Goal: Transaction & Acquisition: Purchase product/service

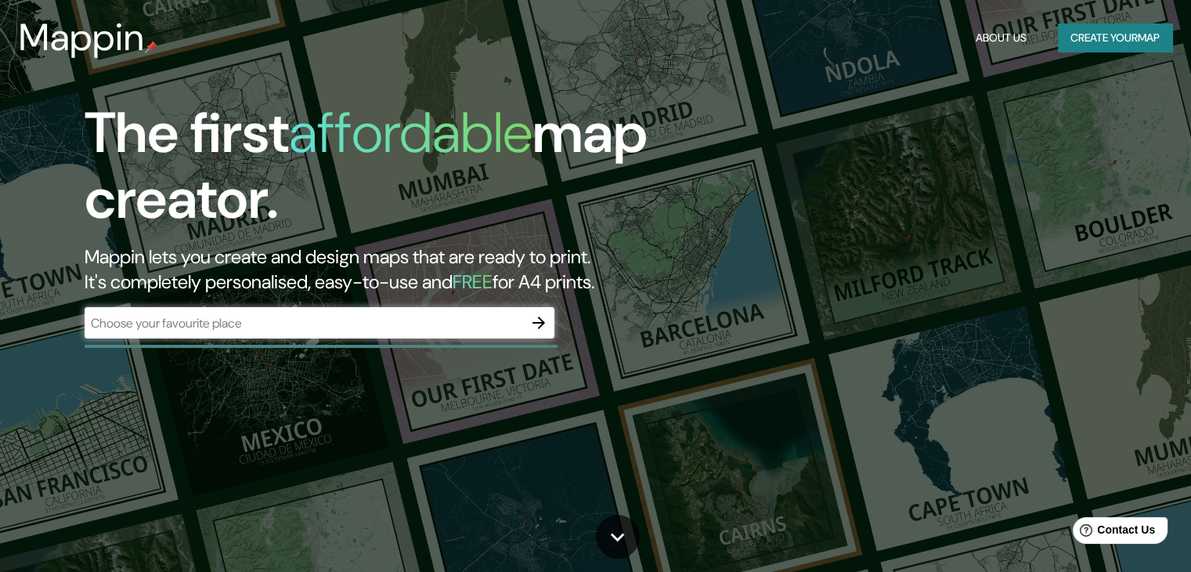
click at [402, 311] on div "​" at bounding box center [320, 322] width 470 height 31
click at [544, 319] on icon "button" at bounding box center [538, 322] width 19 height 19
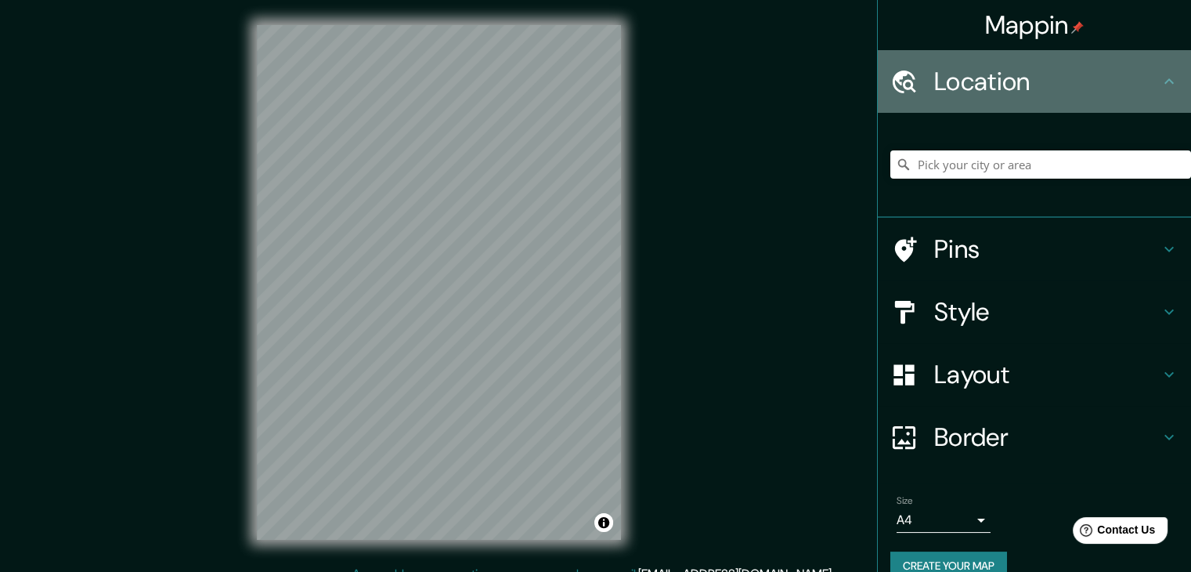
click at [1031, 63] on div "Location" at bounding box center [1034, 81] width 313 height 63
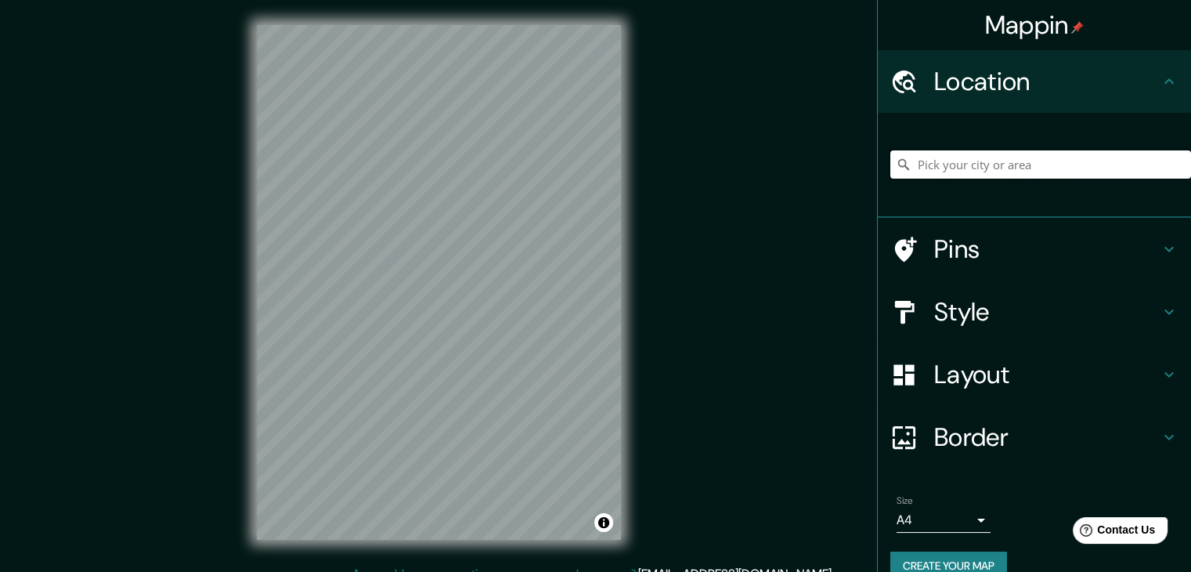
click at [993, 162] on input "Pick your city or area" at bounding box center [1041, 164] width 301 height 28
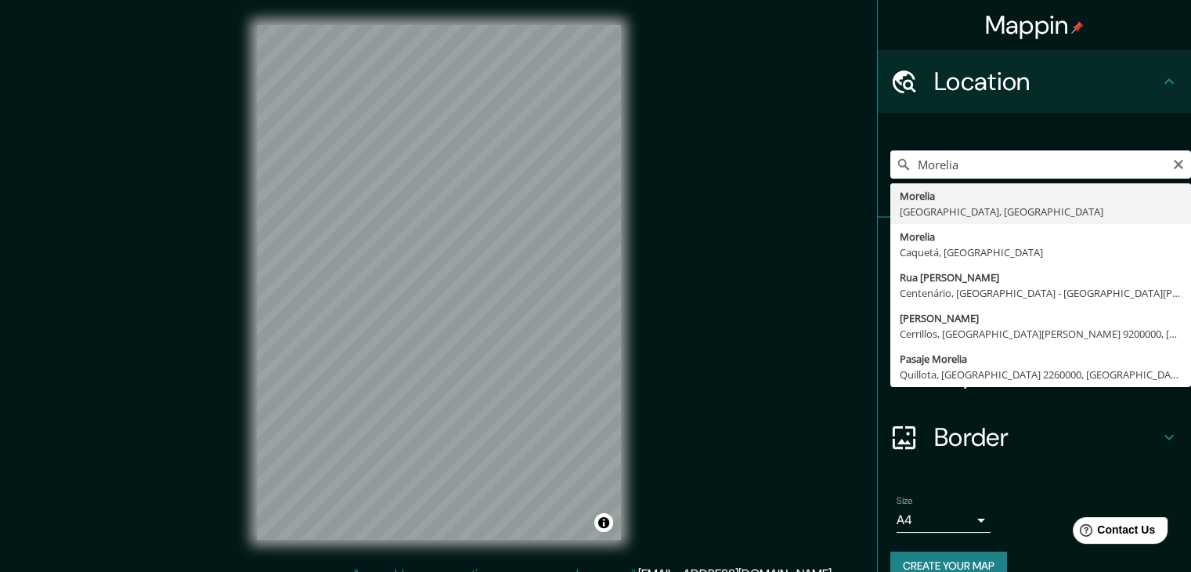
type input "[GEOGRAPHIC_DATA], [GEOGRAPHIC_DATA], [GEOGRAPHIC_DATA]"
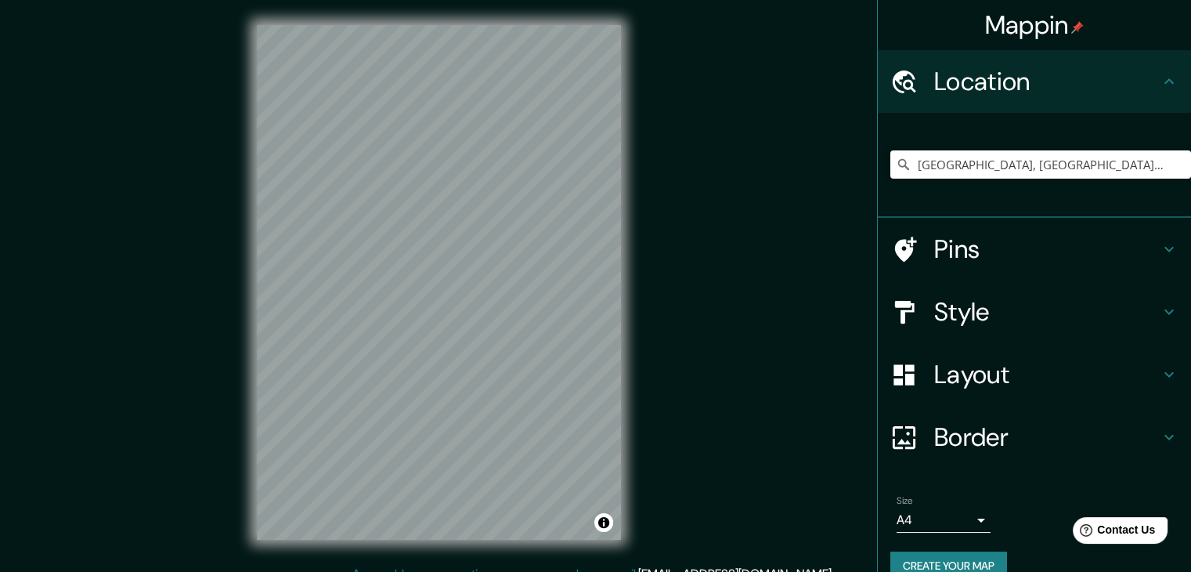
click at [966, 315] on h4 "Style" at bounding box center [1047, 311] width 226 height 31
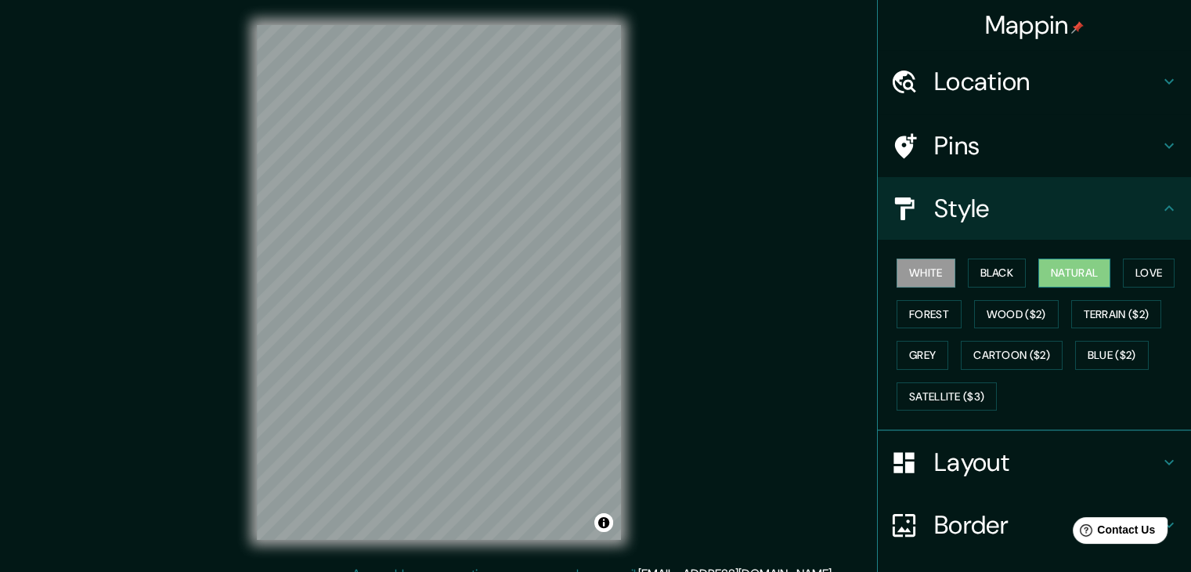
click at [1069, 265] on button "Natural" at bounding box center [1075, 272] width 72 height 29
click at [977, 275] on button "Black" at bounding box center [997, 272] width 59 height 29
click at [918, 273] on button "White" at bounding box center [926, 272] width 59 height 29
click at [902, 317] on button "Forest" at bounding box center [929, 314] width 65 height 29
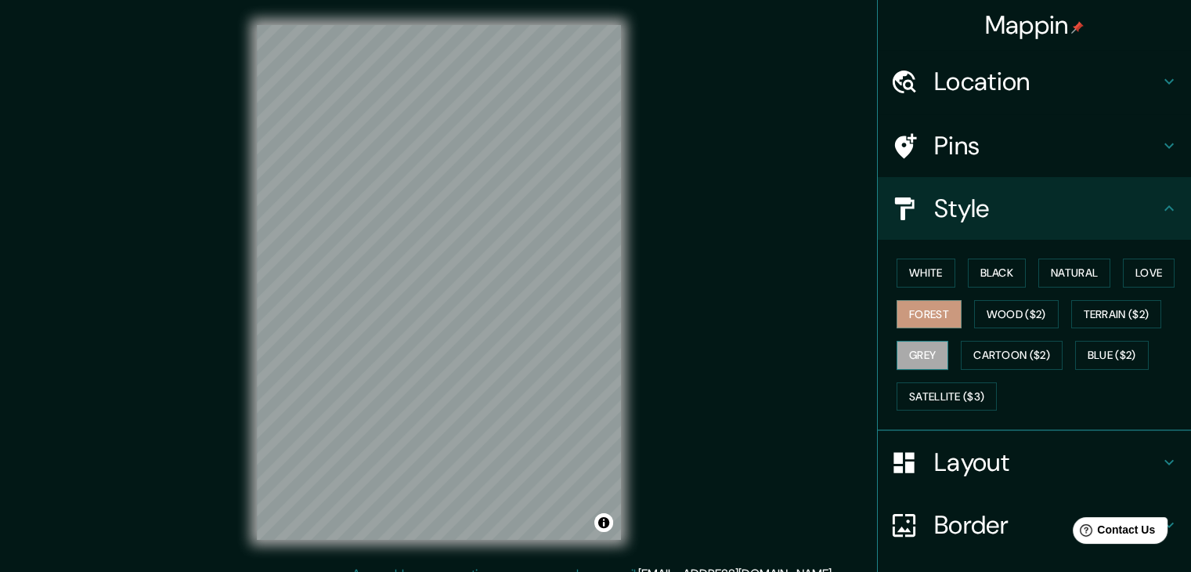
click at [918, 352] on button "Grey" at bounding box center [923, 355] width 52 height 29
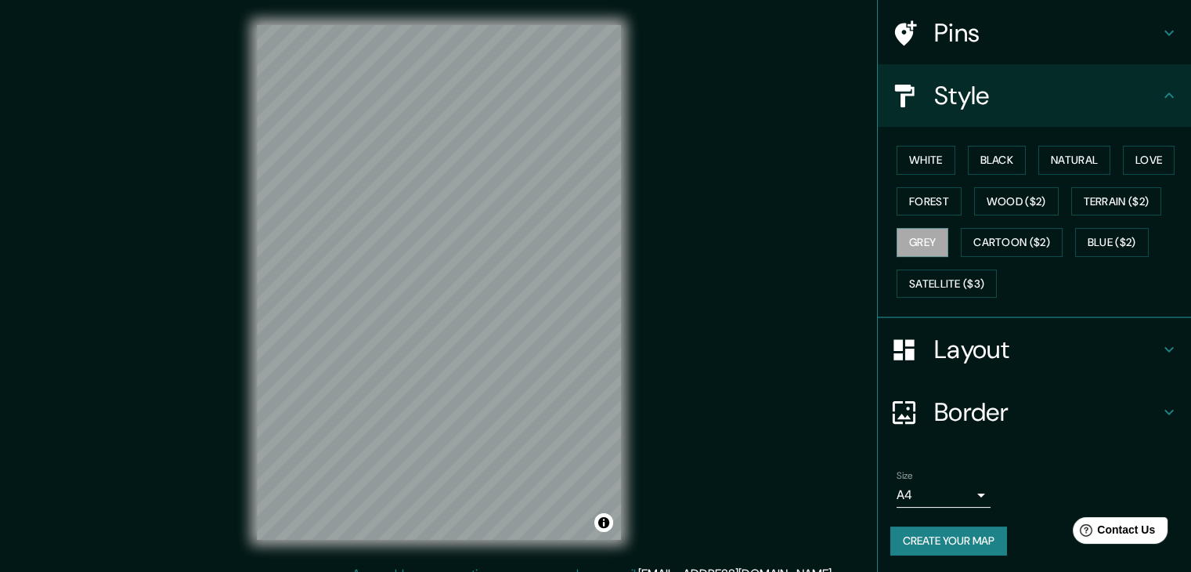
click at [979, 406] on h4 "Border" at bounding box center [1047, 411] width 226 height 31
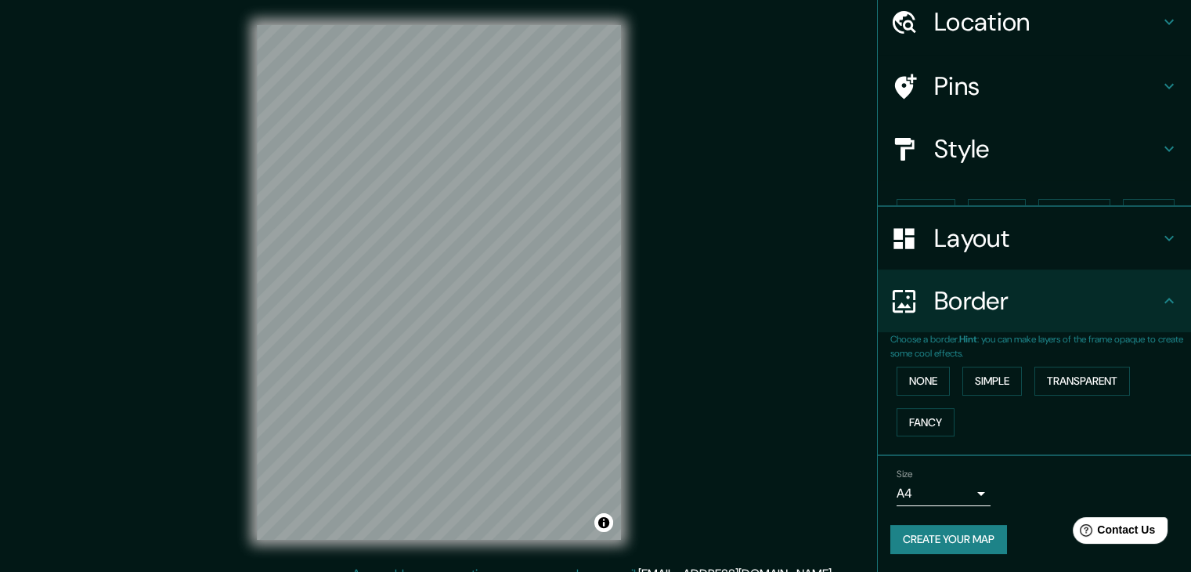
scroll to position [33, 0]
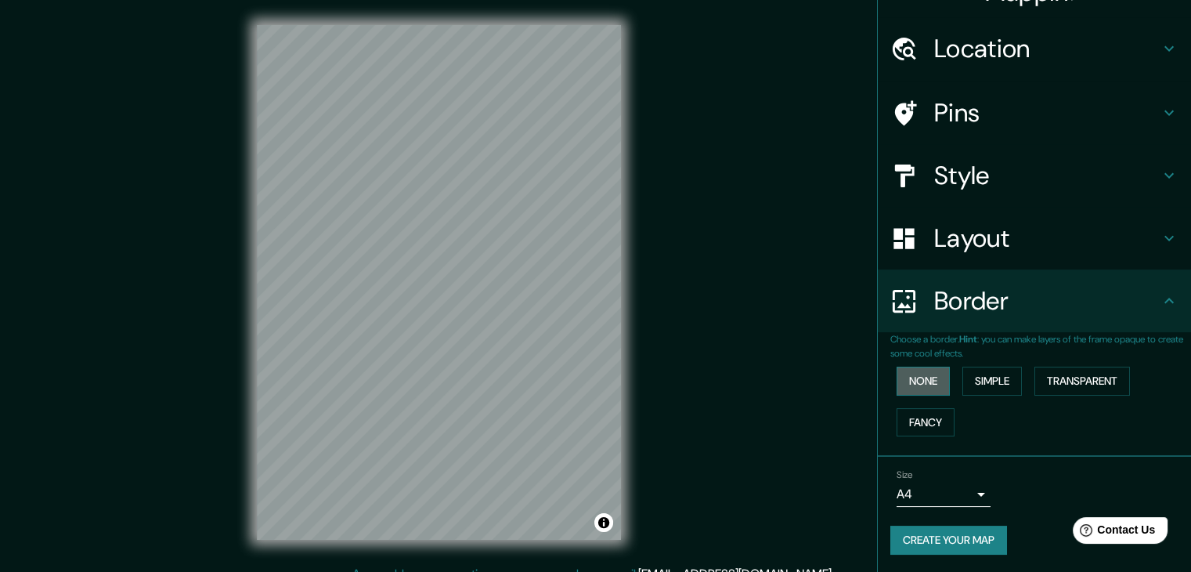
click at [919, 380] on button "None" at bounding box center [923, 381] width 53 height 29
click at [984, 308] on h4 "Border" at bounding box center [1047, 300] width 226 height 31
click at [989, 185] on h4 "Style" at bounding box center [1047, 175] width 226 height 31
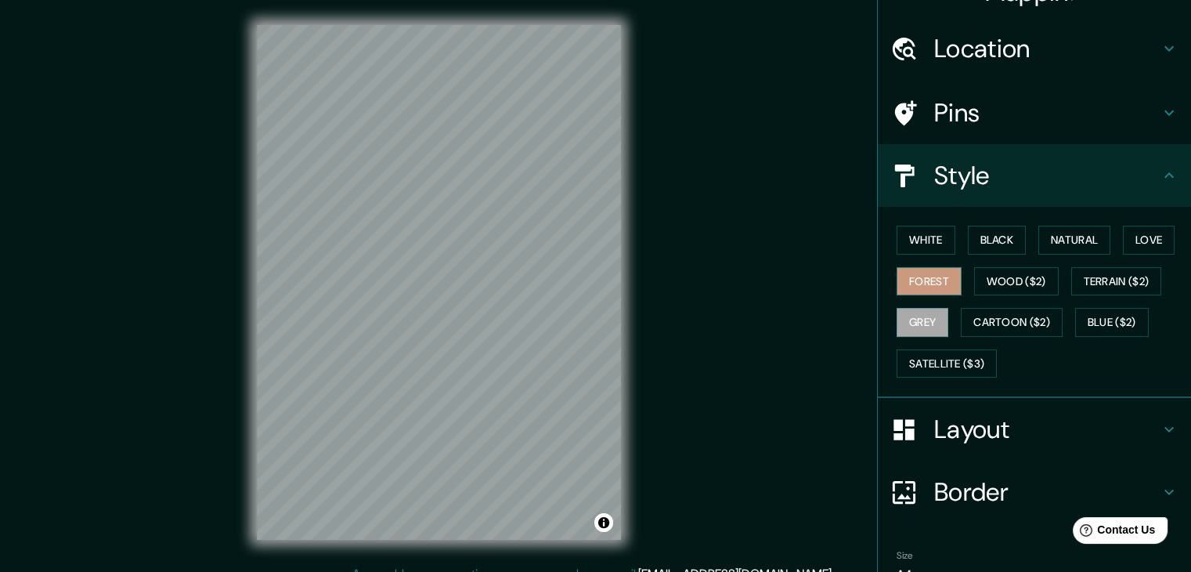
click at [905, 277] on button "Forest" at bounding box center [929, 281] width 65 height 29
click at [937, 248] on button "White" at bounding box center [926, 240] width 59 height 29
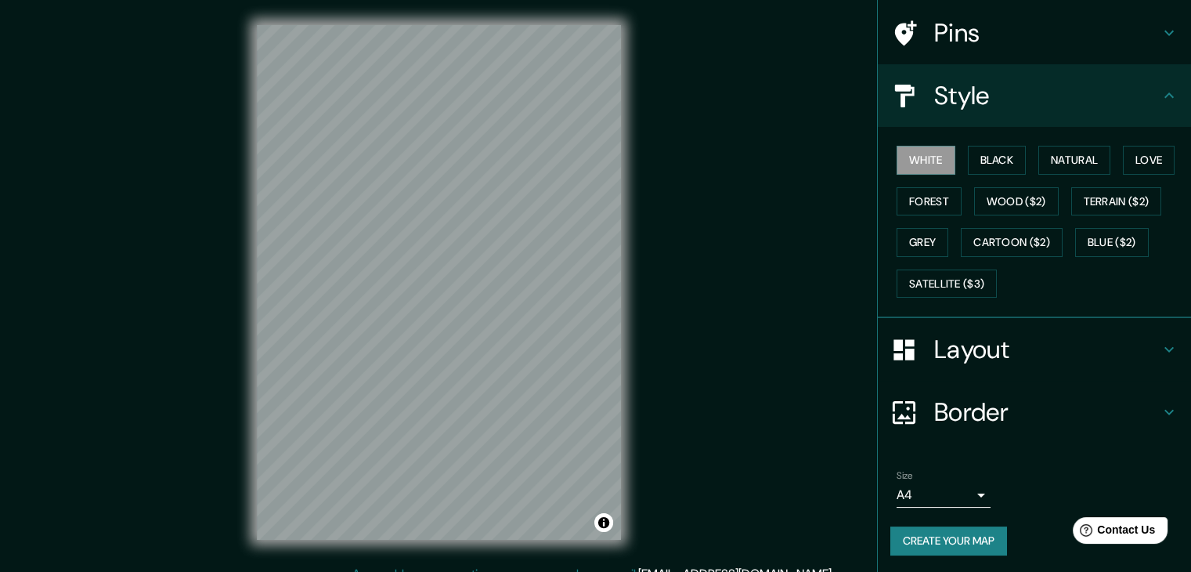
click at [978, 354] on h4 "Layout" at bounding box center [1047, 349] width 226 height 31
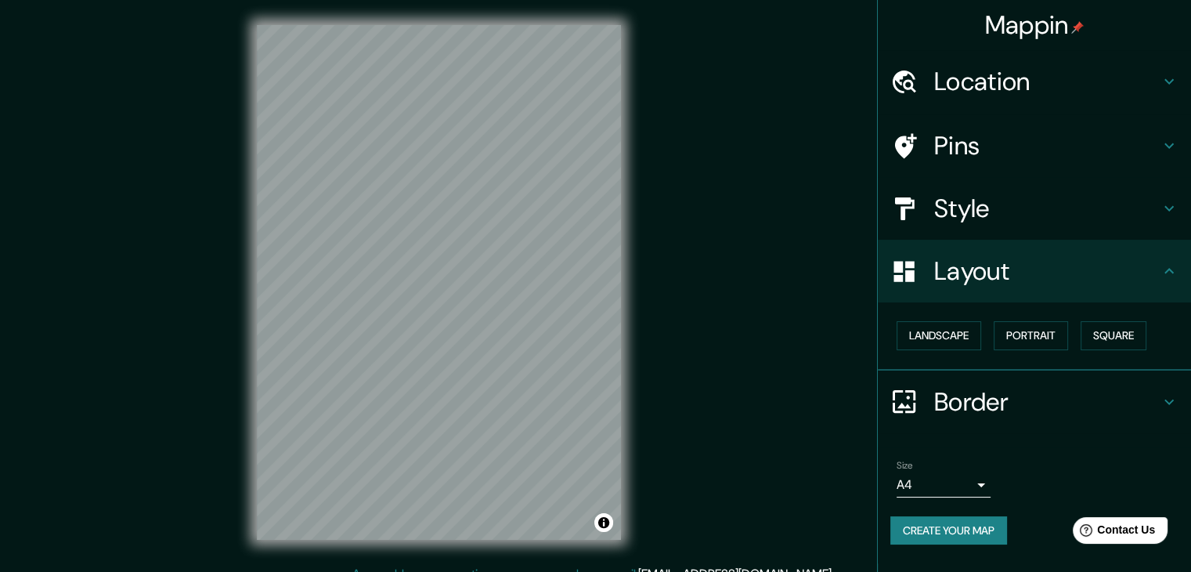
scroll to position [0, 0]
click at [1056, 327] on button "Portrait" at bounding box center [1031, 335] width 74 height 29
click at [1118, 330] on button "Square" at bounding box center [1114, 335] width 66 height 29
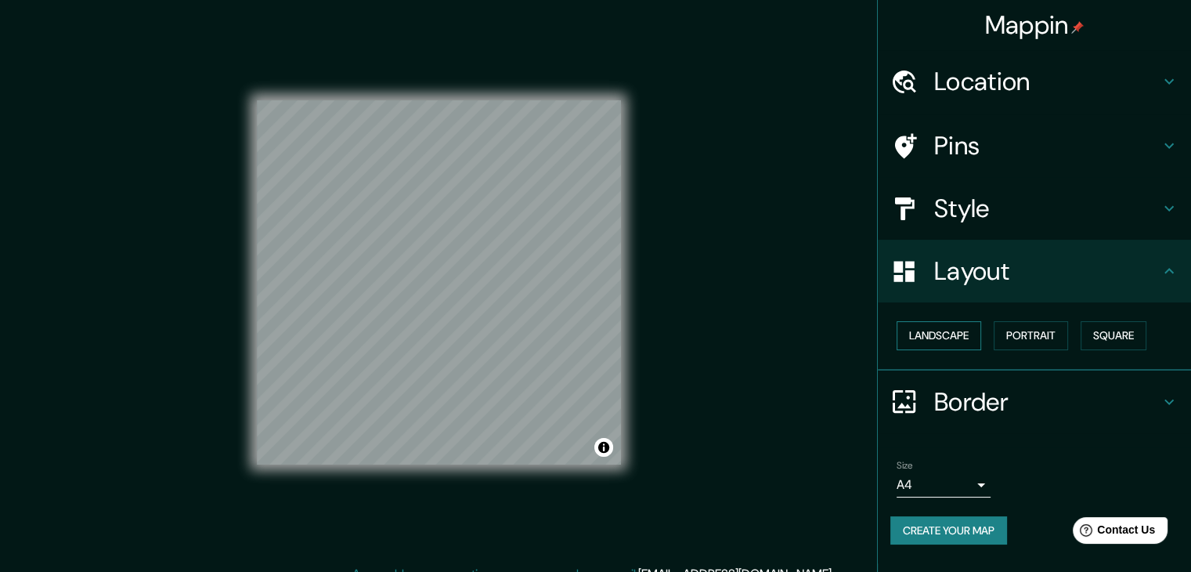
click at [973, 335] on button "Landscape" at bounding box center [939, 335] width 85 height 29
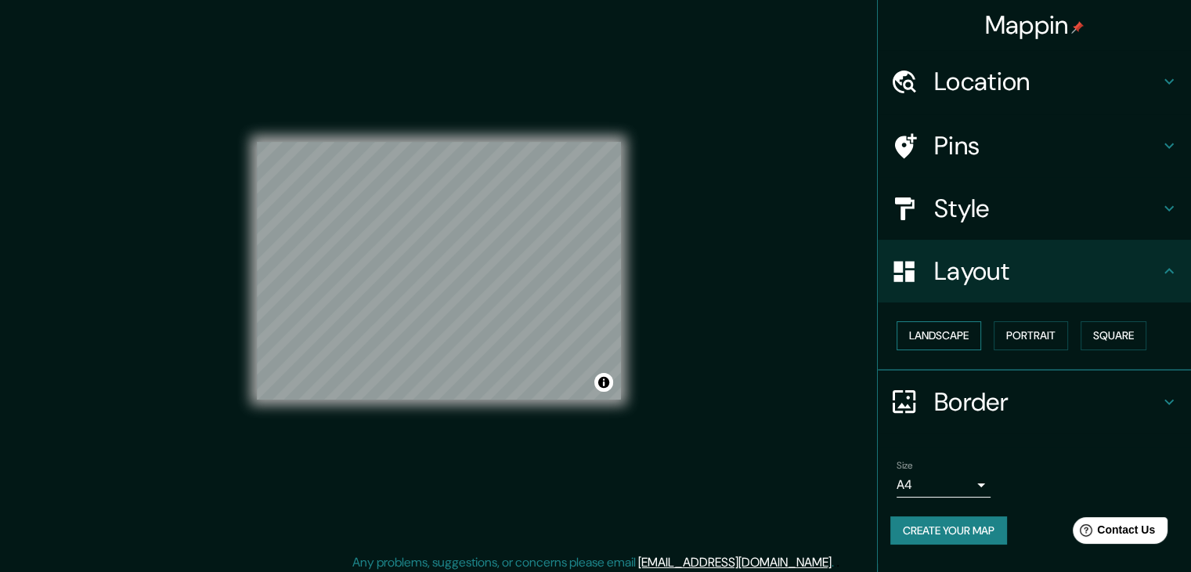
scroll to position [18, 0]
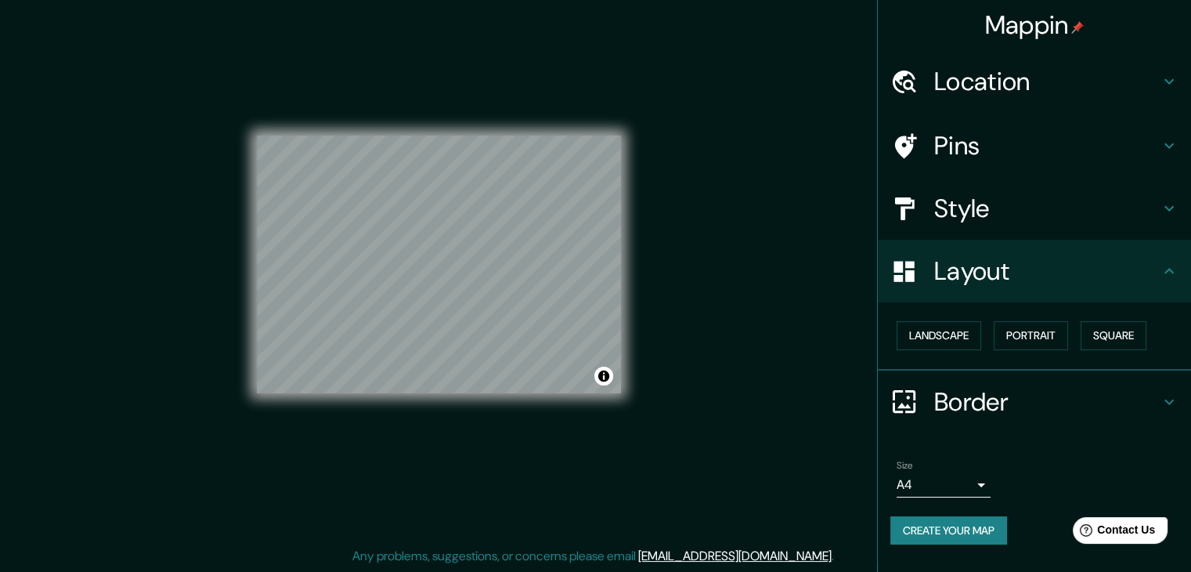
click at [546, 29] on div "© Mapbox © OpenStreetMap Improve this map" at bounding box center [439, 264] width 364 height 515
click at [971, 486] on body "Mappin Location [GEOGRAPHIC_DATA], [GEOGRAPHIC_DATA], [GEOGRAPHIC_DATA] Pins St…" at bounding box center [595, 268] width 1191 height 572
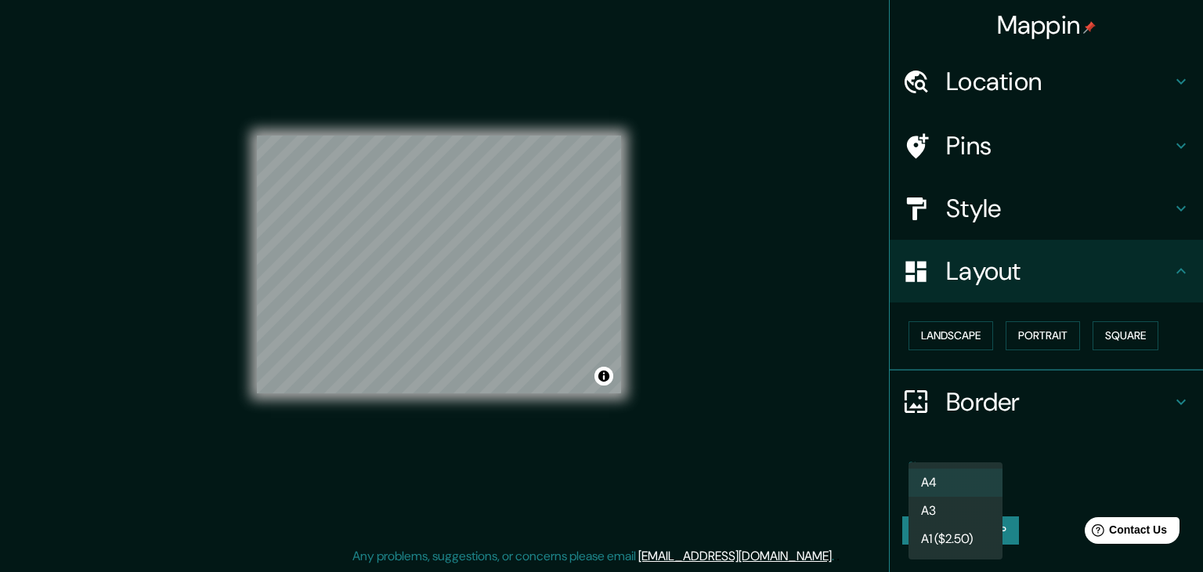
click at [1003, 461] on div at bounding box center [601, 286] width 1203 height 572
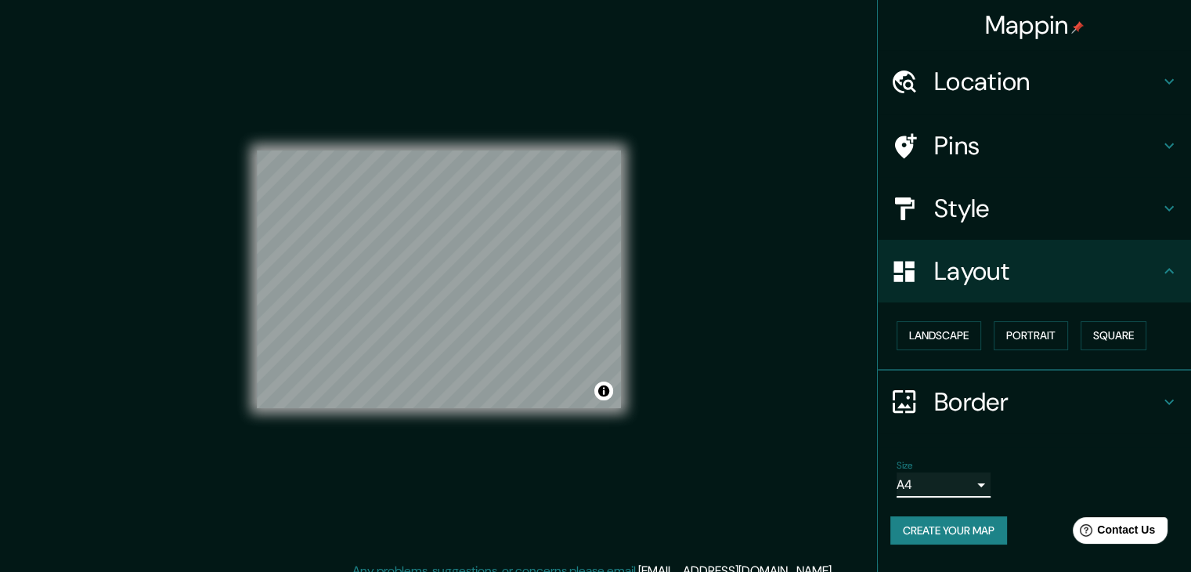
scroll to position [0, 0]
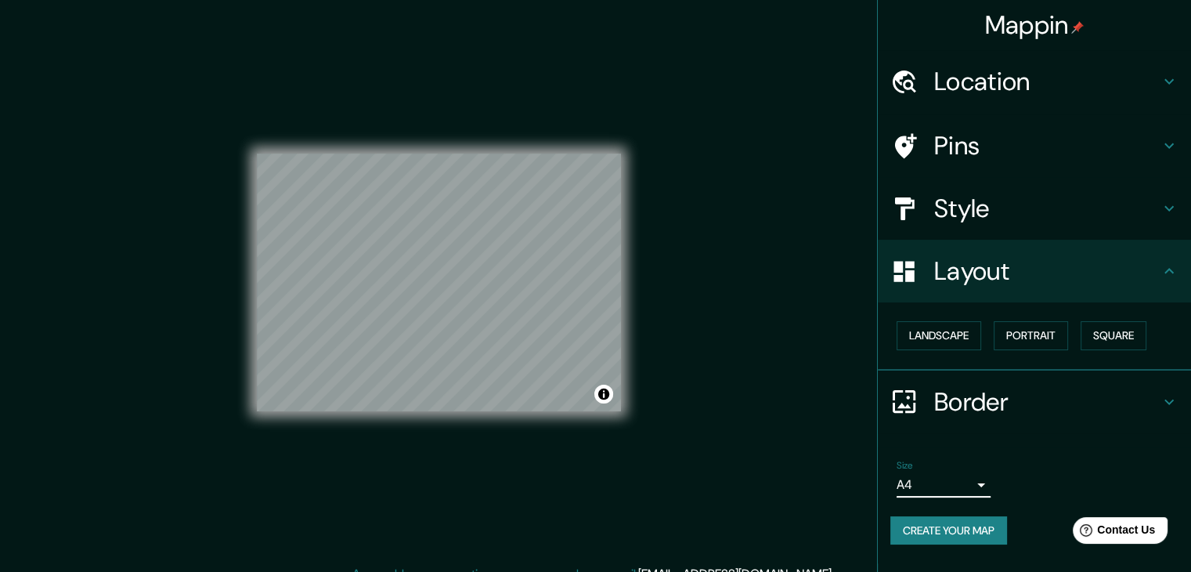
click at [977, 152] on h4 "Pins" at bounding box center [1047, 145] width 226 height 31
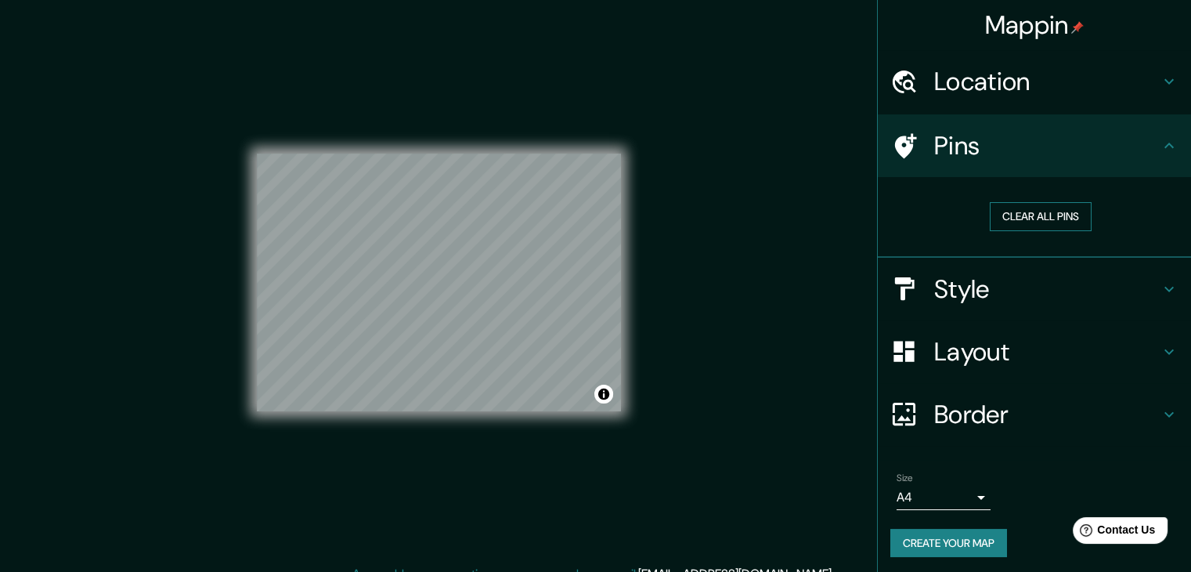
click at [1023, 211] on button "Clear all pins" at bounding box center [1041, 216] width 102 height 29
click at [495, 344] on div at bounding box center [496, 341] width 13 height 13
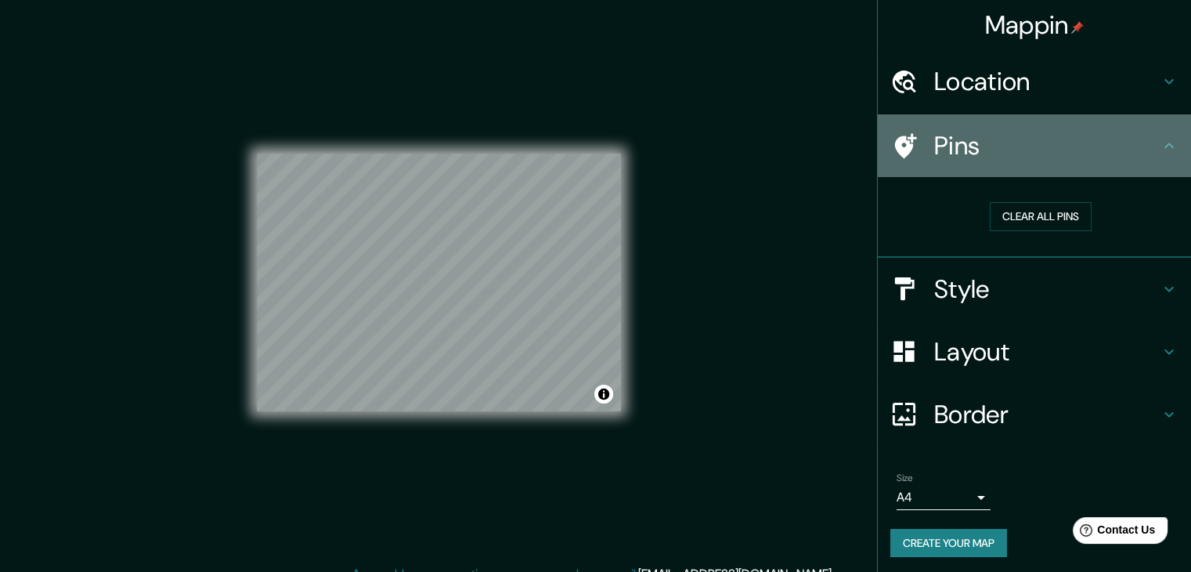
click at [1076, 130] on h4 "Pins" at bounding box center [1047, 145] width 226 height 31
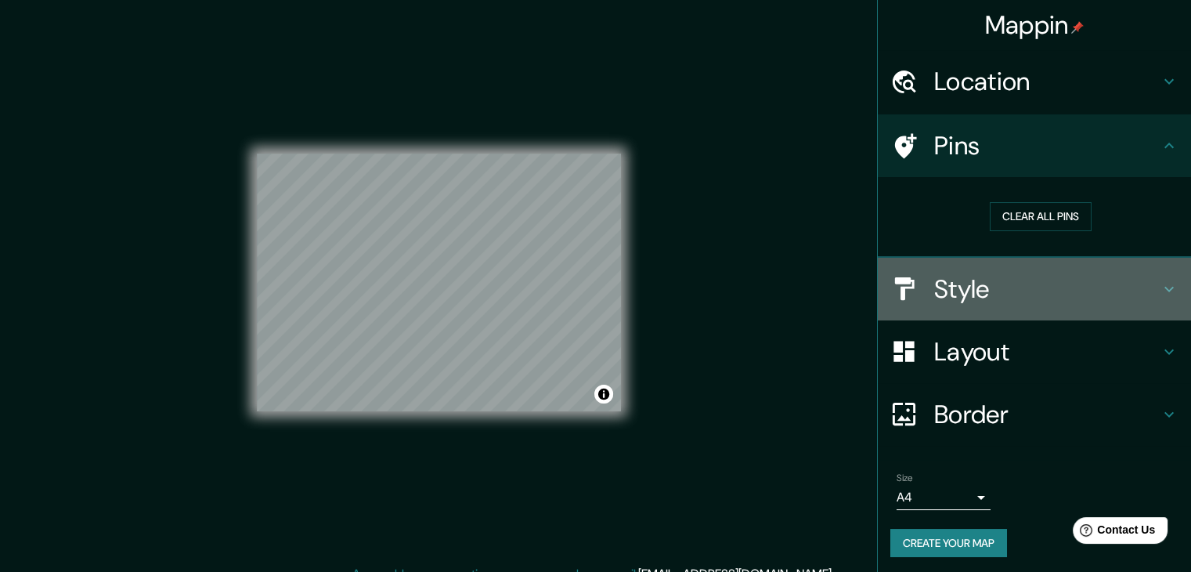
click at [956, 284] on h4 "Style" at bounding box center [1047, 288] width 226 height 31
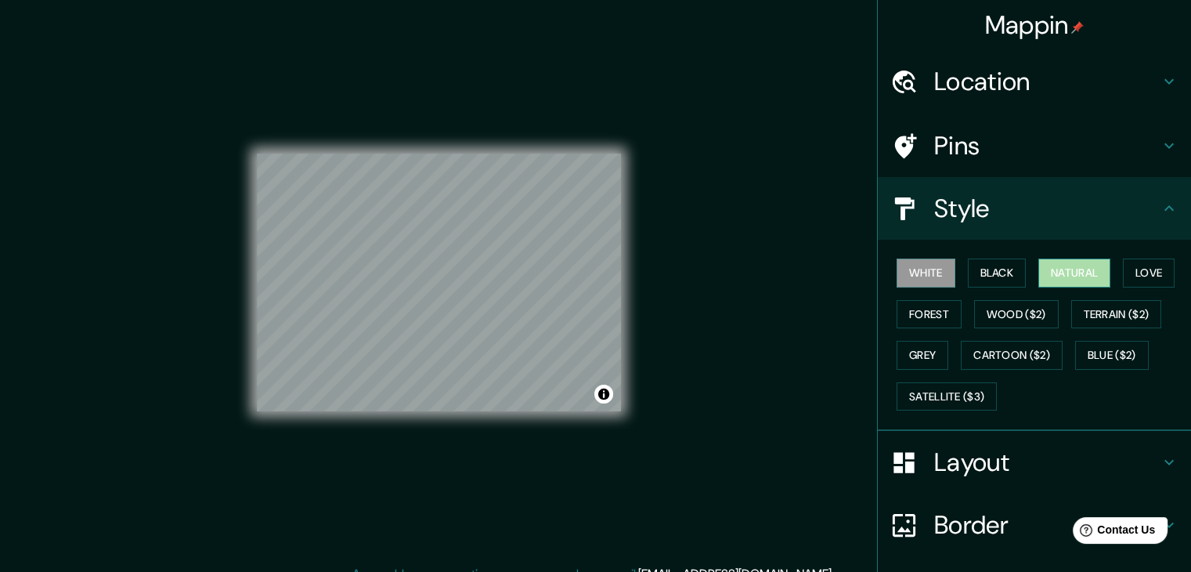
click at [1063, 267] on button "Natural" at bounding box center [1075, 272] width 72 height 29
click at [993, 267] on button "Black" at bounding box center [997, 272] width 59 height 29
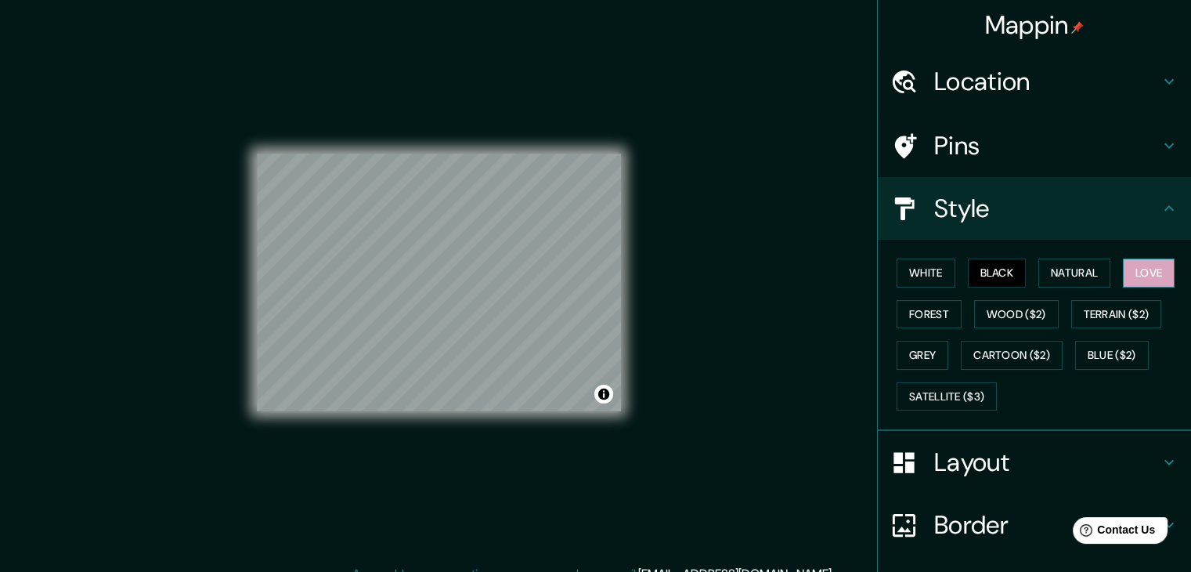
click at [1152, 265] on button "Love" at bounding box center [1149, 272] width 52 height 29
click at [897, 284] on button "White" at bounding box center [926, 272] width 59 height 29
